Goal: Book appointment/travel/reservation

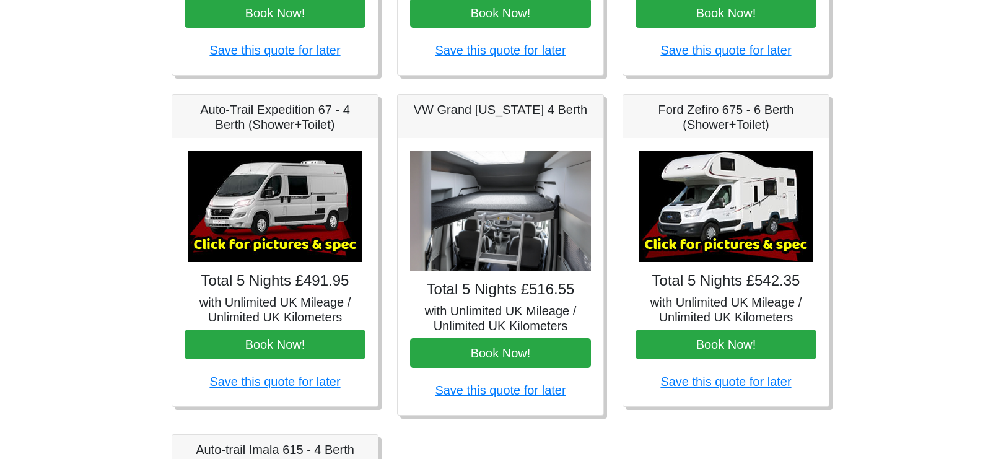
scroll to position [465, 0]
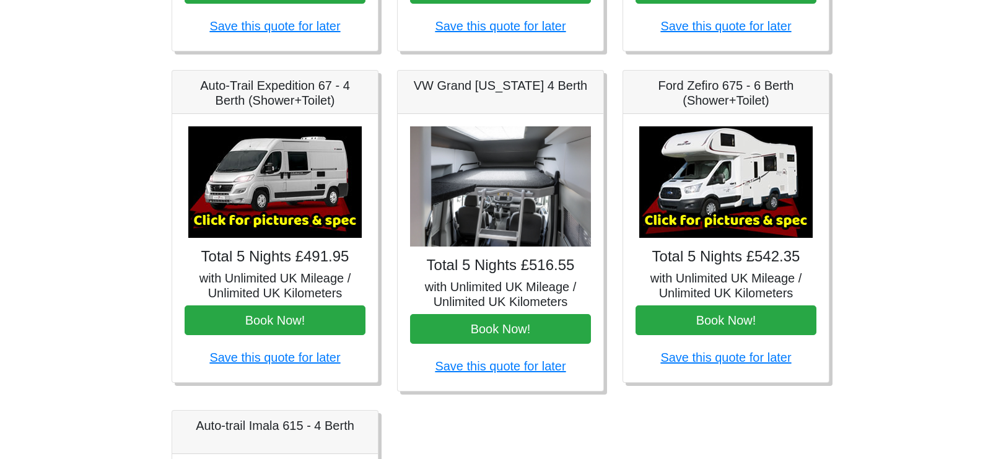
click at [736, 151] on img at bounding box center [727, 182] width 174 height 112
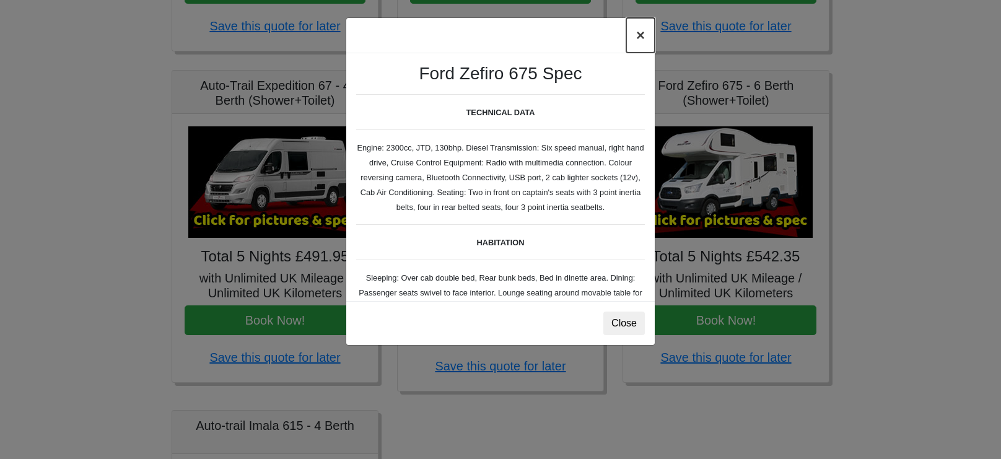
click at [634, 37] on button "×" at bounding box center [641, 35] width 29 height 35
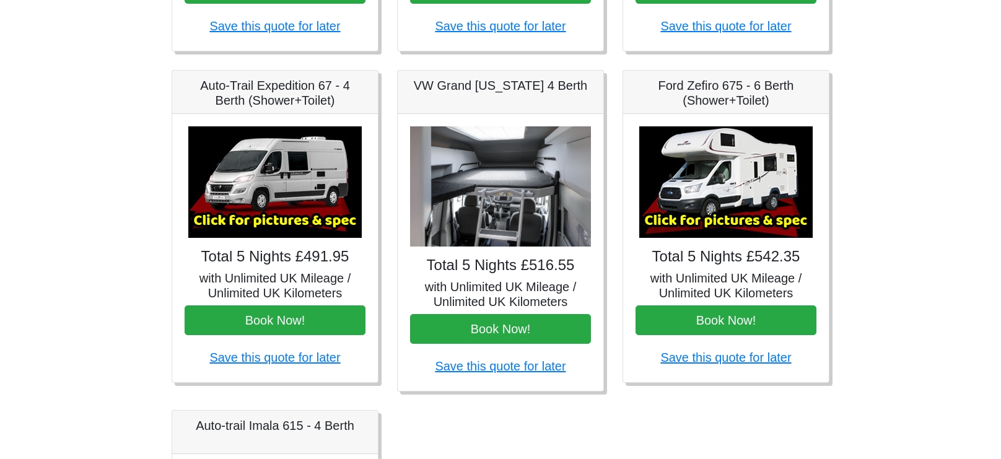
click at [693, 239] on div "× Ford Zefiro 675 Spec TECHNICAL DATA Engine: 2300cc, JTD, 130bhp. Diesel Trans…" at bounding box center [726, 248] width 206 height 268
click at [721, 200] on img at bounding box center [727, 182] width 174 height 112
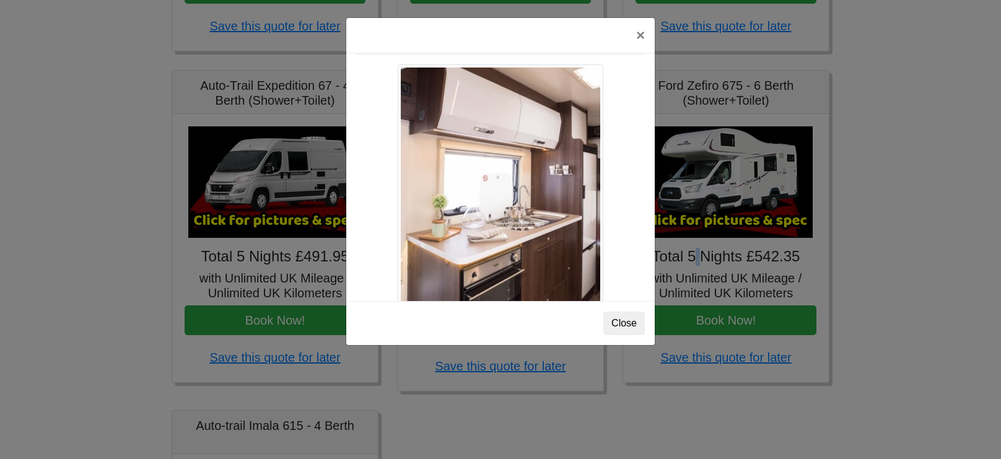
scroll to position [1117, 0]
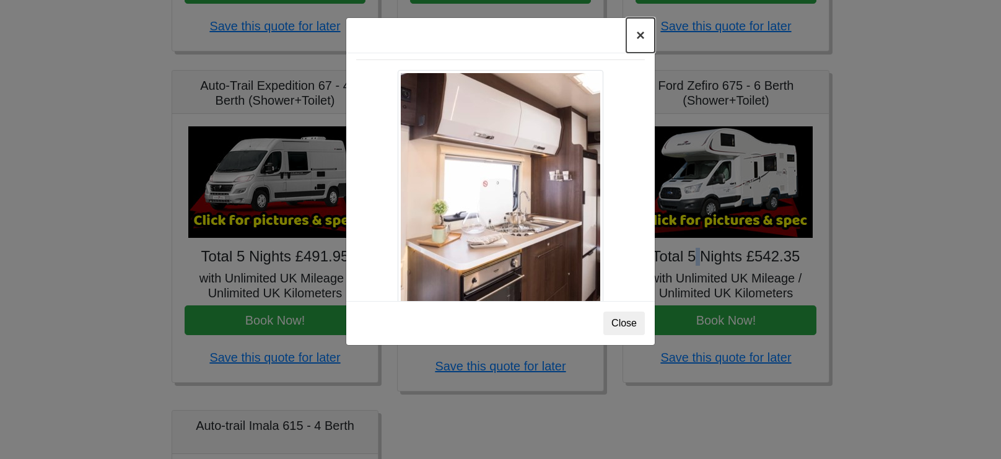
click at [636, 38] on button "×" at bounding box center [641, 35] width 29 height 35
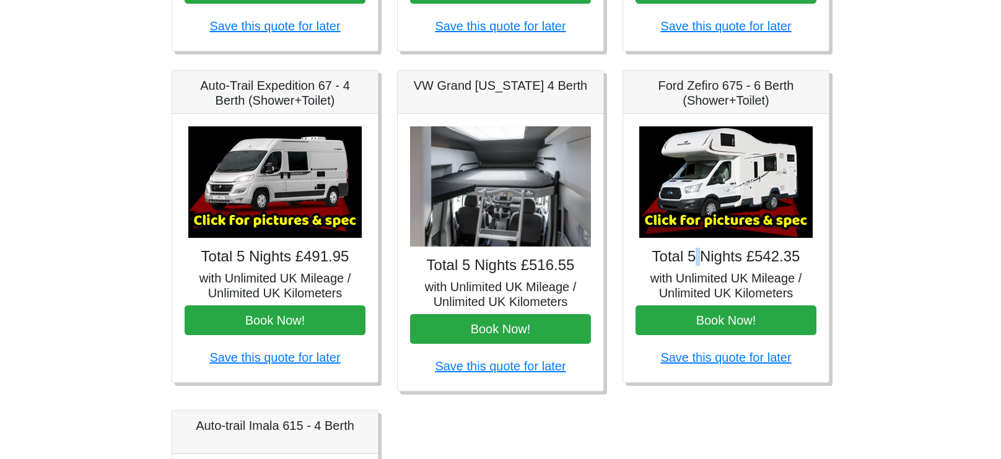
click at [501, 213] on img at bounding box center [500, 186] width 181 height 121
click at [493, 292] on h5 "with Unlimited UK Mileage / Unlimited UK Kilometers" at bounding box center [500, 294] width 181 height 30
click at [482, 203] on img at bounding box center [500, 186] width 181 height 121
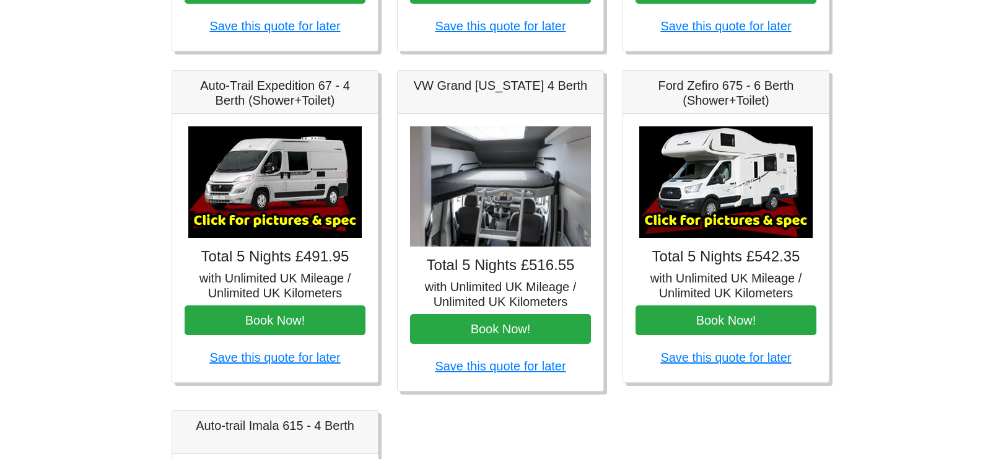
click at [482, 203] on img at bounding box center [500, 186] width 181 height 121
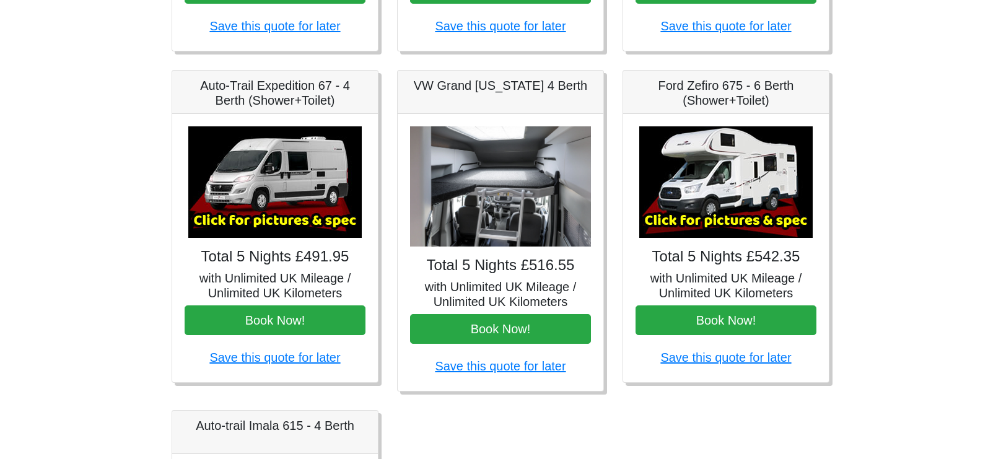
click at [482, 203] on img at bounding box center [500, 186] width 181 height 121
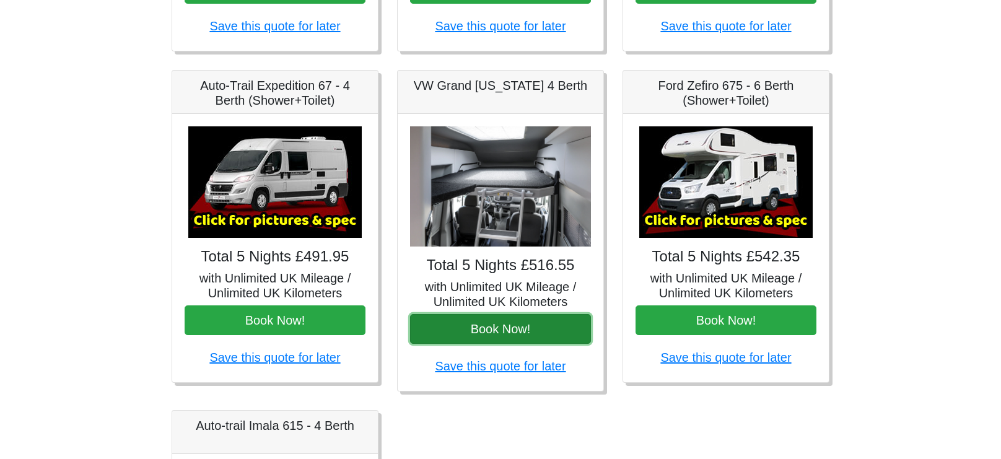
click at [464, 319] on button "Book Now!" at bounding box center [500, 329] width 181 height 30
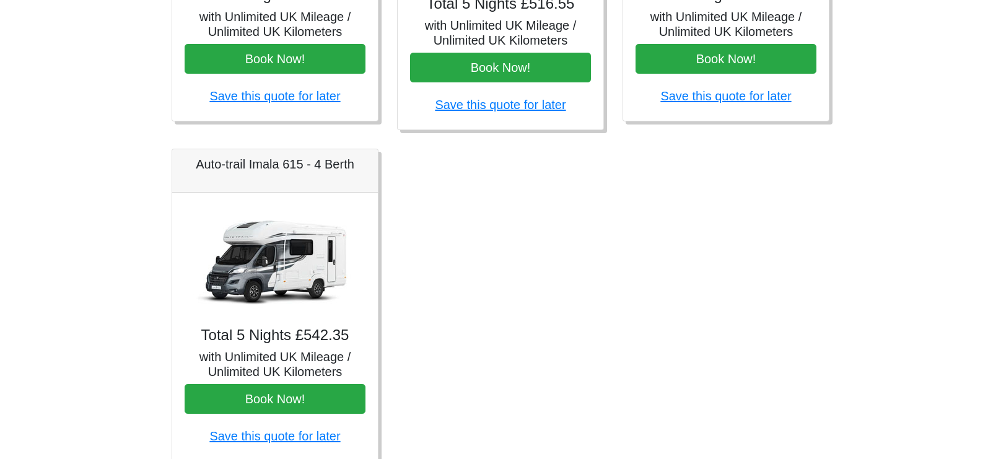
scroll to position [751, 0]
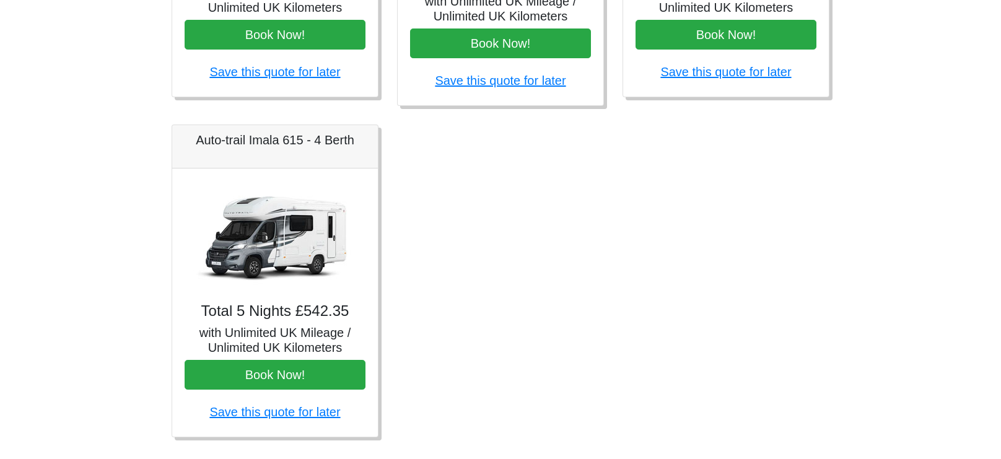
click at [250, 254] on img at bounding box center [275, 237] width 174 height 112
click at [257, 248] on img at bounding box center [275, 237] width 174 height 112
click at [255, 238] on img at bounding box center [275, 237] width 174 height 112
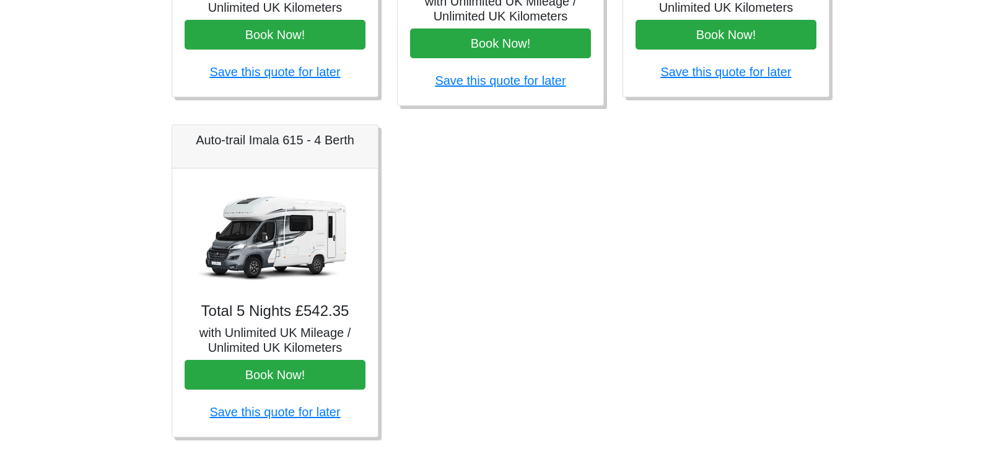
click at [255, 238] on img at bounding box center [275, 237] width 174 height 112
click at [268, 303] on h4 "Total 5 Nights £542.35" at bounding box center [275, 311] width 181 height 18
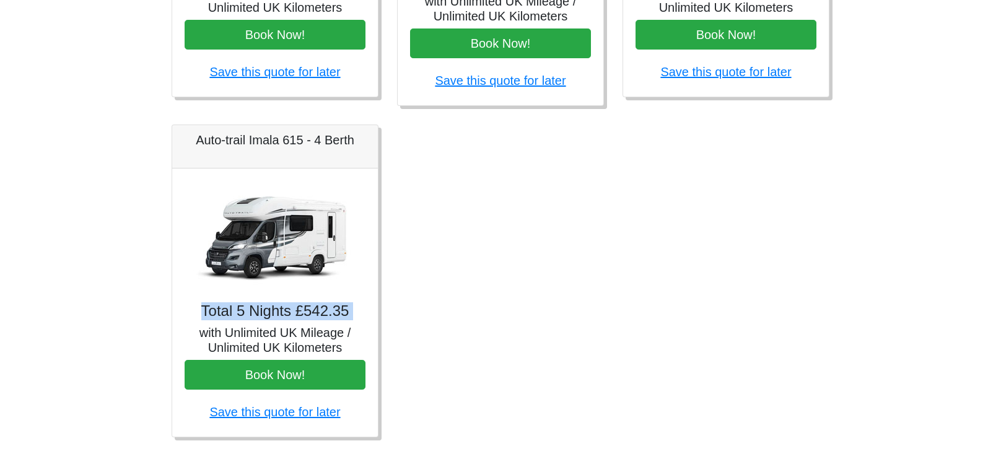
click at [287, 234] on img at bounding box center [275, 237] width 174 height 112
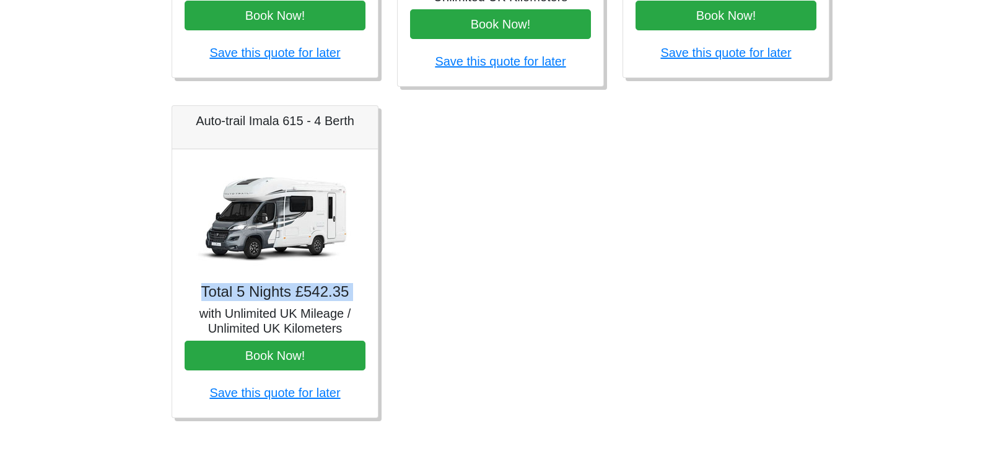
scroll to position [776, 0]
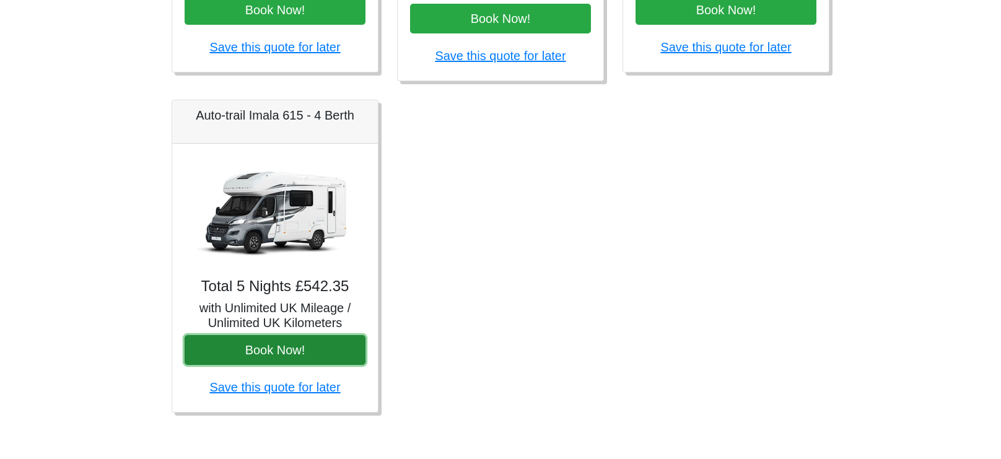
click at [206, 354] on button "Book Now!" at bounding box center [275, 350] width 181 height 30
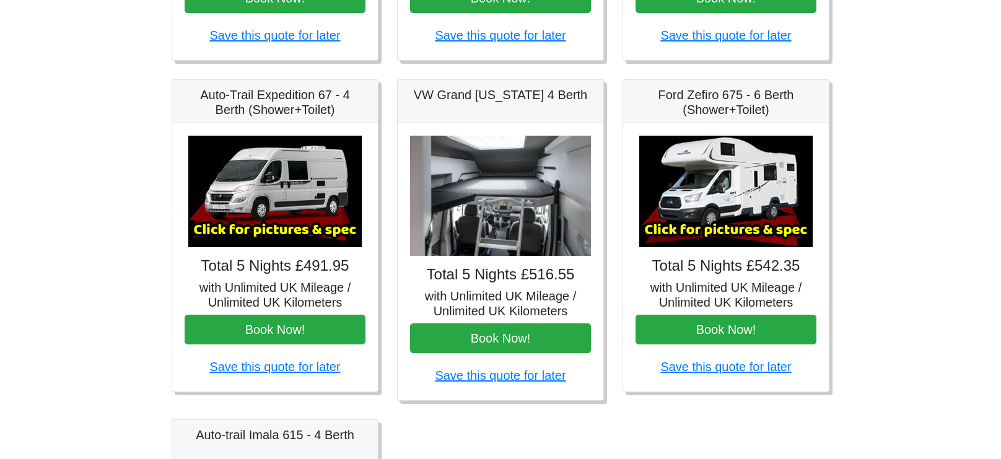
scroll to position [457, 0]
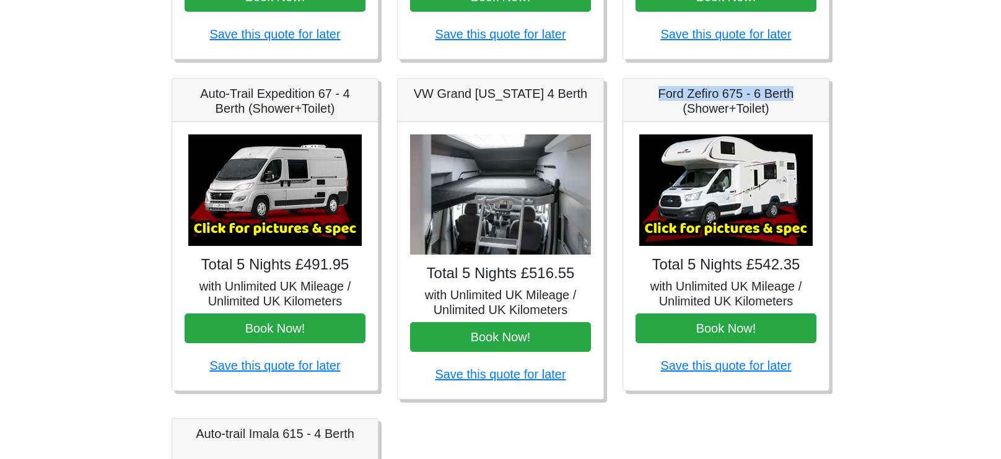
drag, startPoint x: 658, startPoint y: 89, endPoint x: 801, endPoint y: 82, distance: 142.7
click at [801, 82] on div "Ford Zefiro 675 - 6 Berth (Shower+Toilet)" at bounding box center [726, 100] width 206 height 43
click at [890, 281] on body "CENTRAL RESERVATIONS FOR ALL ENQUIRIES 00 44 ( 0 ) 1942 778899 Easicampers Book…" at bounding box center [500, 161] width 1001 height 1237
click at [739, 205] on img at bounding box center [727, 190] width 174 height 112
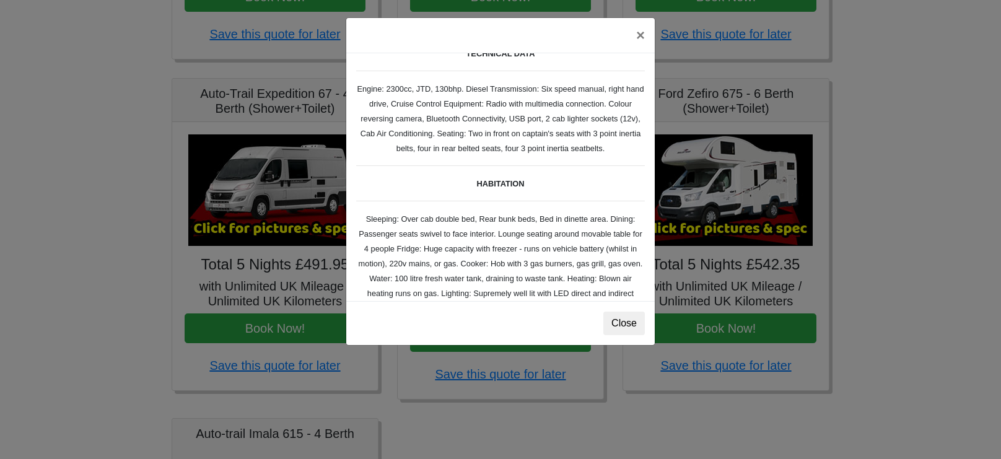
scroll to position [48, 0]
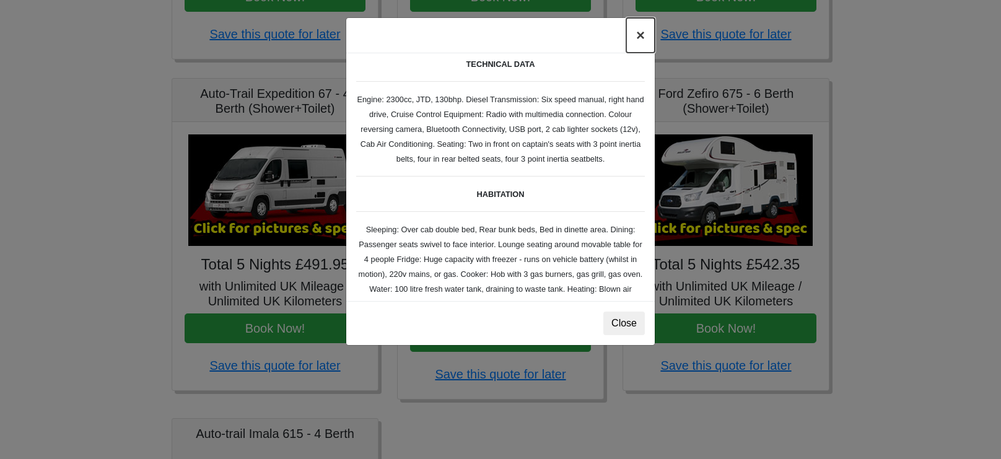
click at [641, 38] on button "×" at bounding box center [641, 35] width 29 height 35
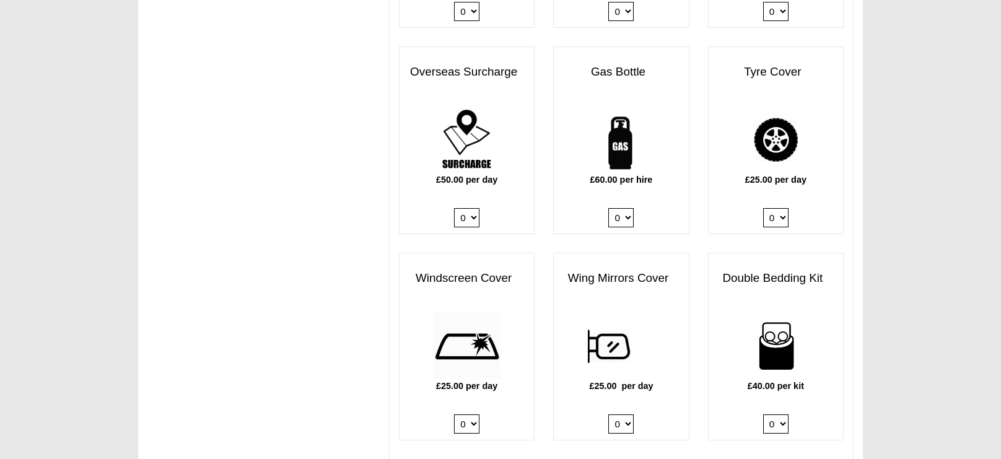
scroll to position [882, 0]
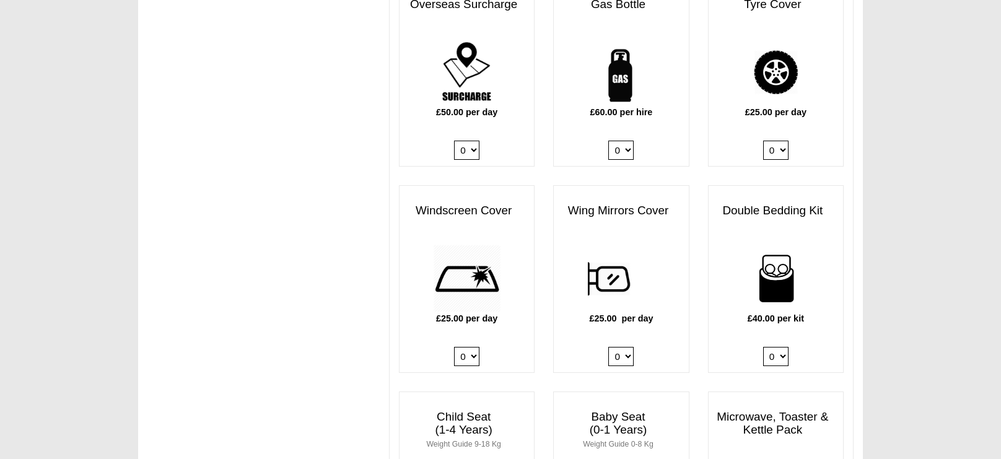
click at [780, 347] on select "0 1 2 3 4" at bounding box center [775, 356] width 25 height 19
click at [842, 278] on div "£40.00 per kit 0 1 2 3 4" at bounding box center [776, 309] width 134 height 128
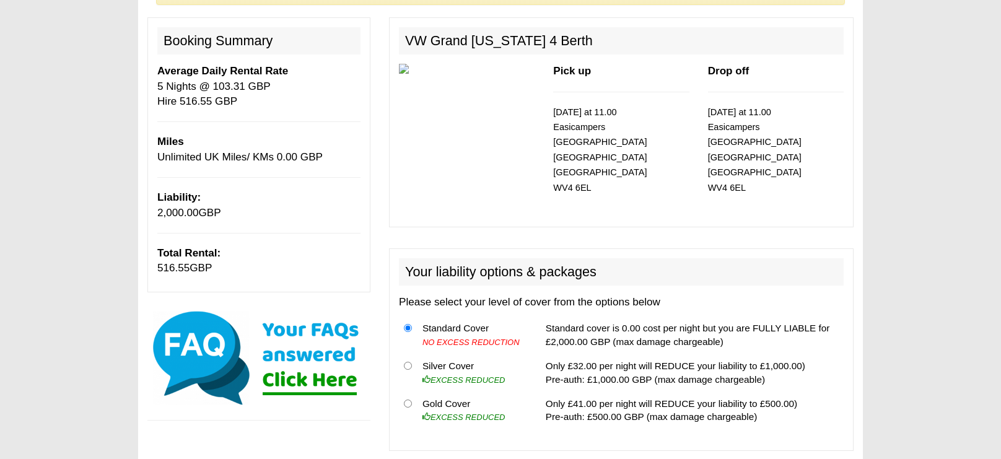
scroll to position [0, 0]
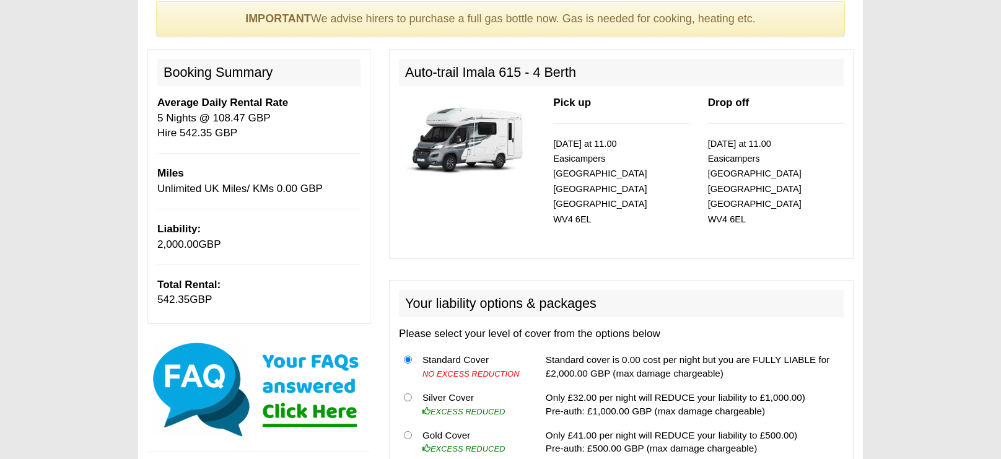
scroll to position [147, 0]
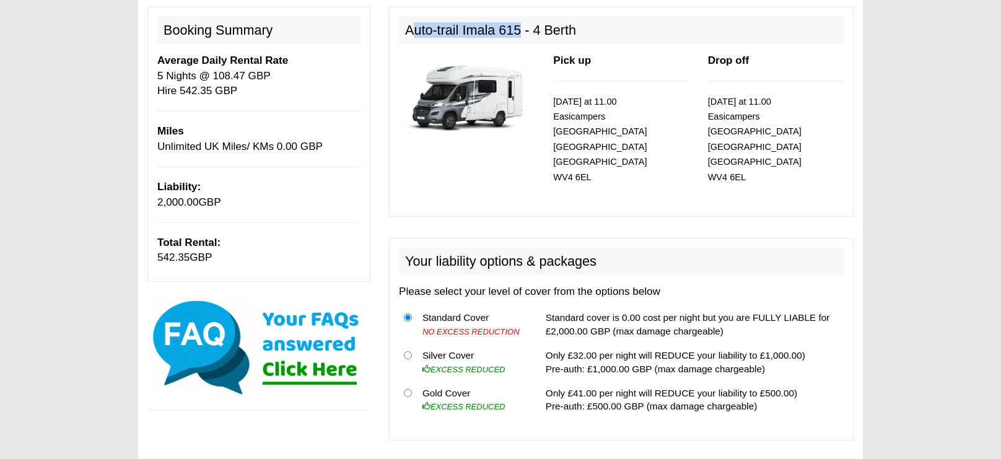
drag, startPoint x: 410, startPoint y: 25, endPoint x: 521, endPoint y: 30, distance: 111.6
click at [521, 30] on h2 "Auto-trail Imala 615 - 4 Berth" at bounding box center [621, 30] width 445 height 27
click at [411, 30] on h2 "Auto-trail Imala 615 - 4 Berth" at bounding box center [621, 30] width 445 height 27
drag, startPoint x: 404, startPoint y: 29, endPoint x: 580, endPoint y: 33, distance: 176.0
click at [580, 33] on h2 "Auto-trail Imala 615 - 4 Berth" at bounding box center [621, 30] width 445 height 27
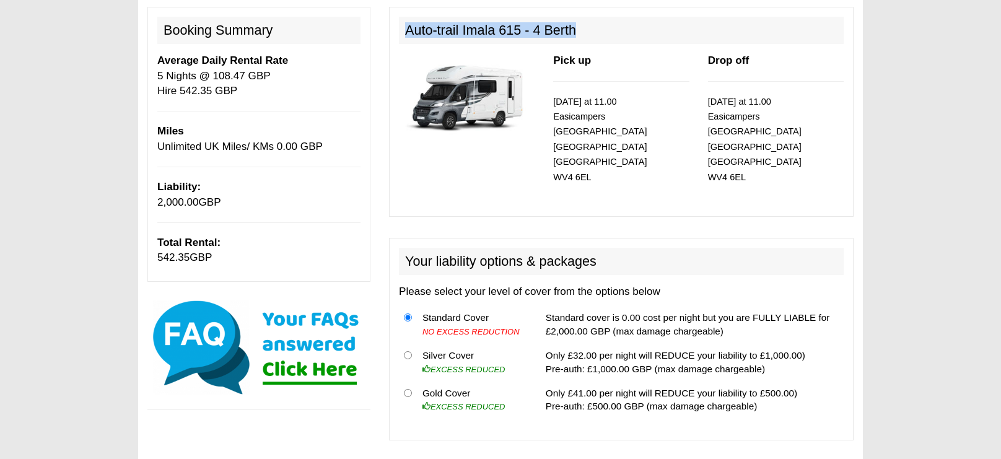
copy h2 "Auto-trail Imala 615 - 4 Berth"
